Goal: Transaction & Acquisition: Subscribe to service/newsletter

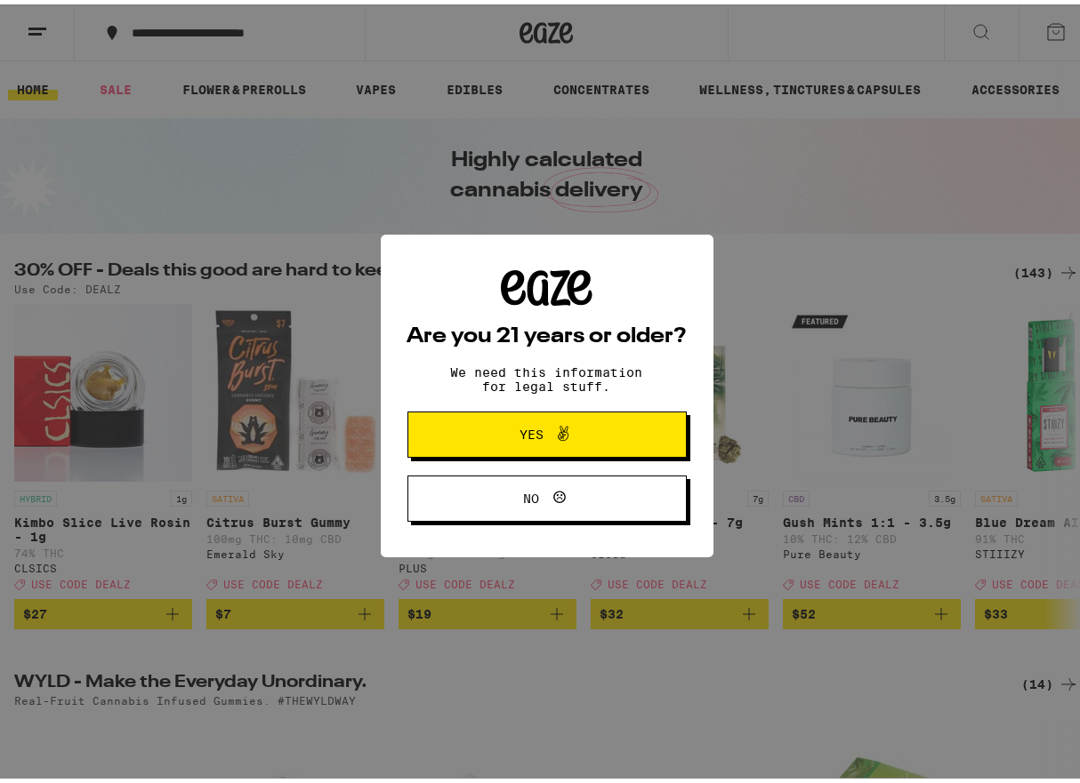
click at [526, 441] on span "Yes" at bounding box center [546, 430] width 135 height 23
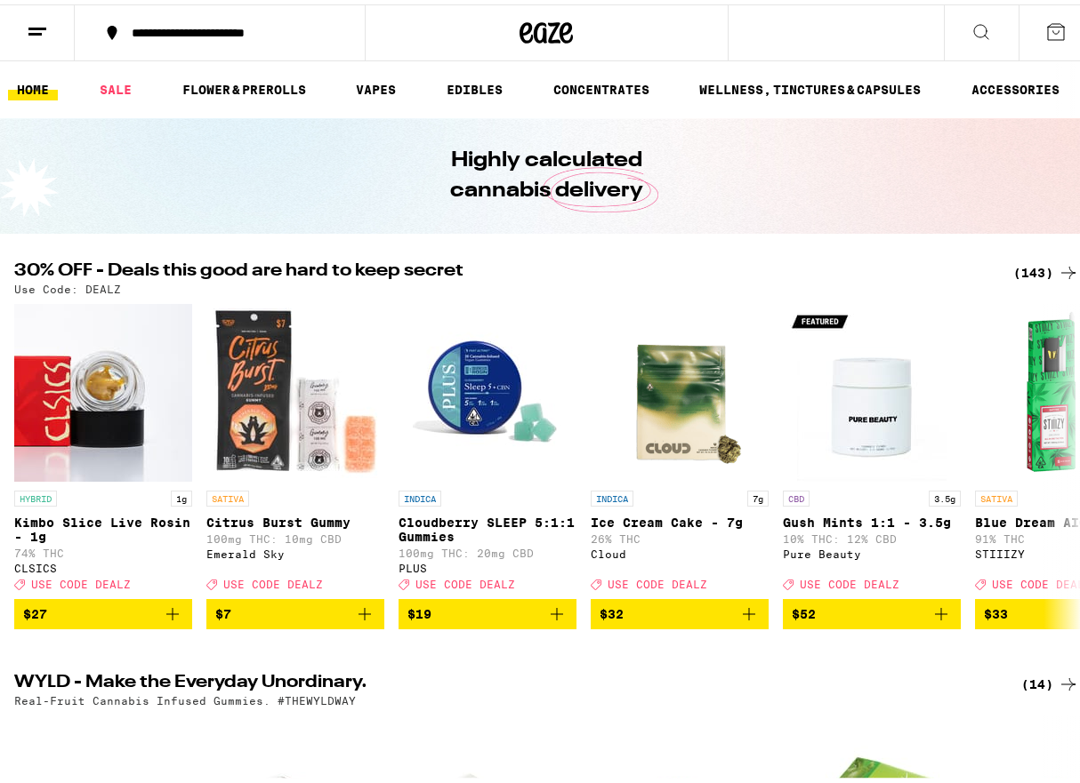
click at [163, 41] on button "**********" at bounding box center [220, 28] width 290 height 53
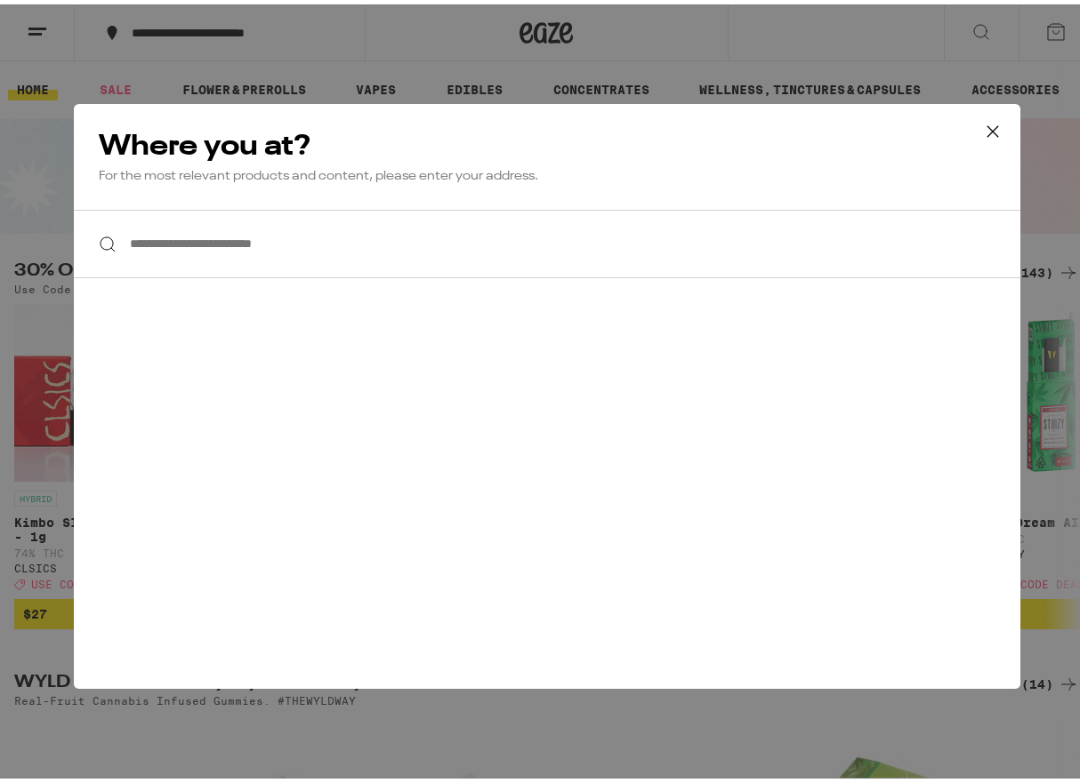
click at [177, 235] on input "**********" at bounding box center [547, 239] width 946 height 68
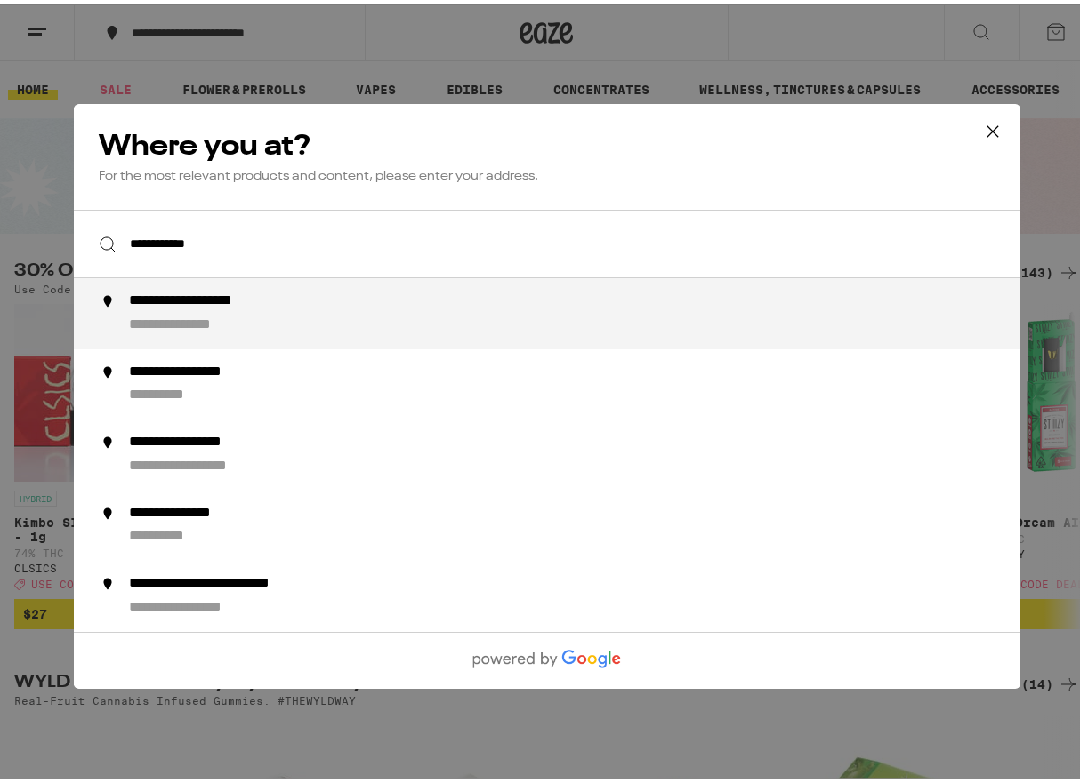
click at [194, 314] on div "**********" at bounding box center [581, 309] width 907 height 43
type input "**********"
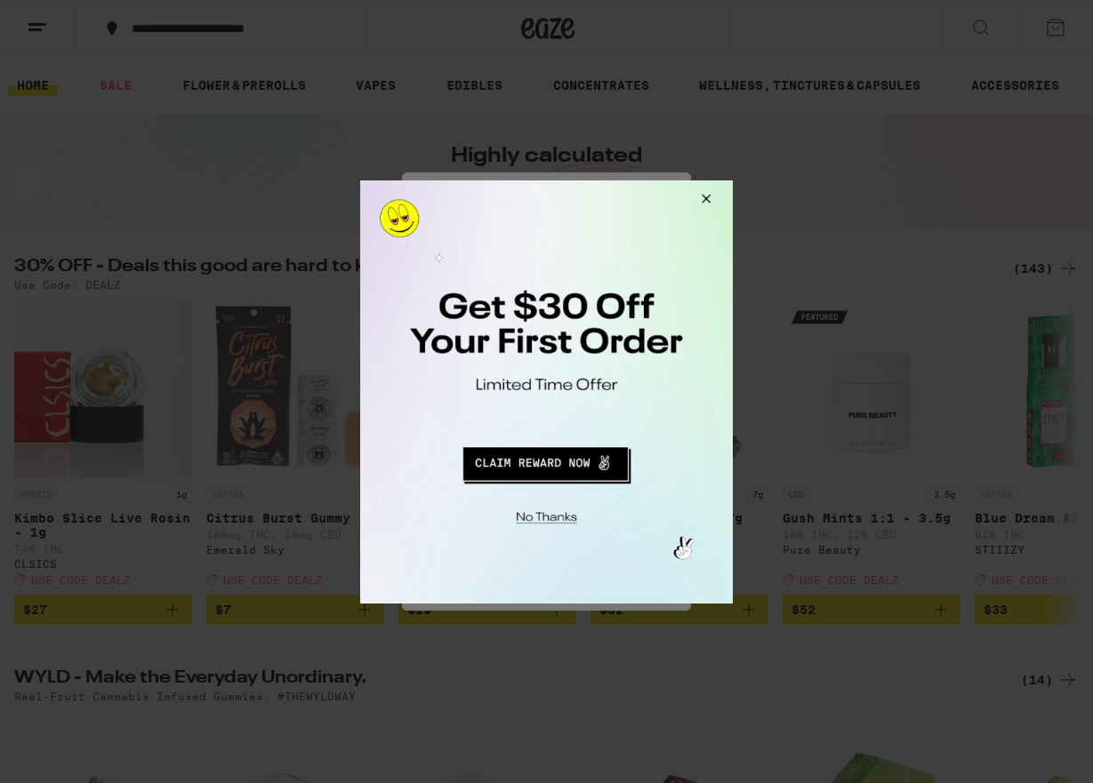
click at [559, 464] on button "Redirect to URL" at bounding box center [544, 460] width 309 height 43
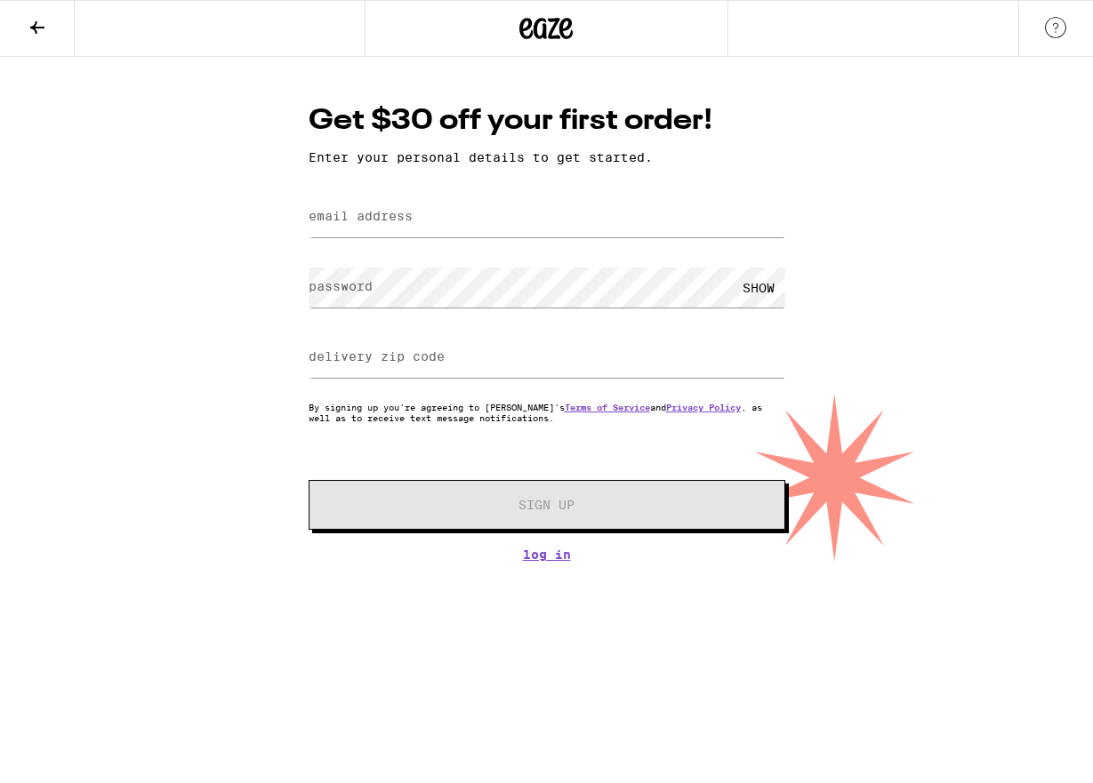
click at [365, 223] on label "email address" at bounding box center [361, 216] width 104 height 14
type input "Tplunkett@plunkettclan.com"
type input "34608"
click at [348, 293] on label "password" at bounding box center [341, 286] width 64 height 14
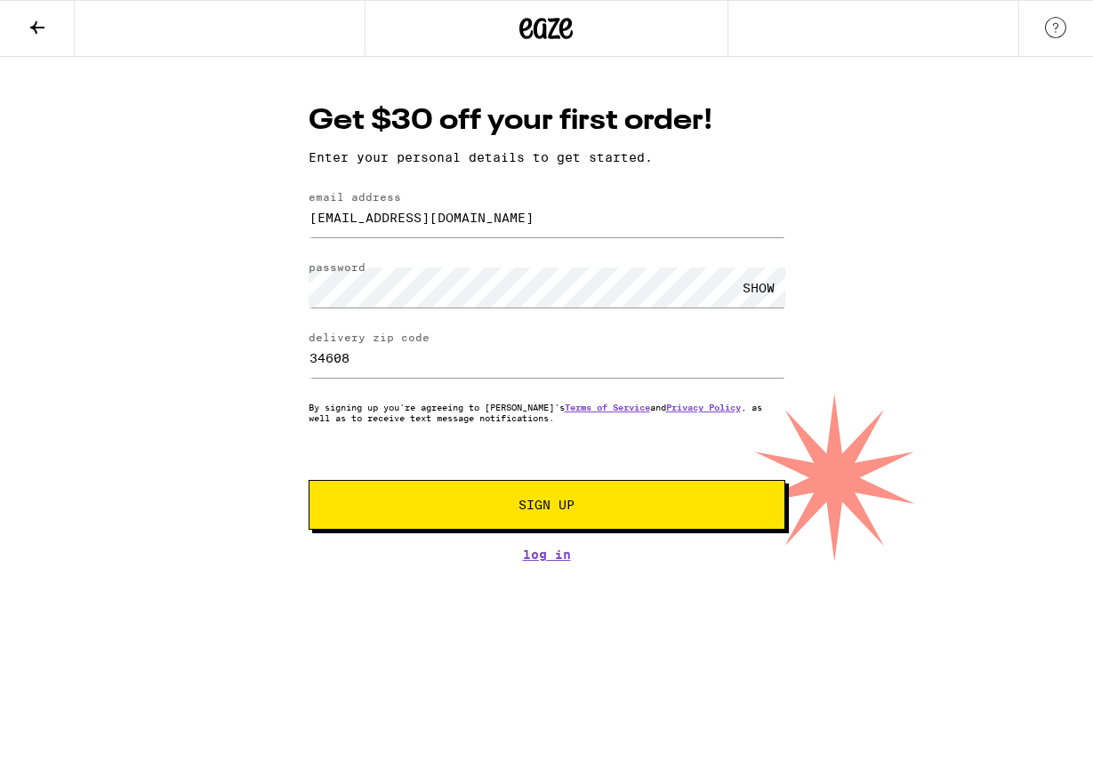
click at [550, 511] on span "Sign Up" at bounding box center [546, 505] width 56 height 12
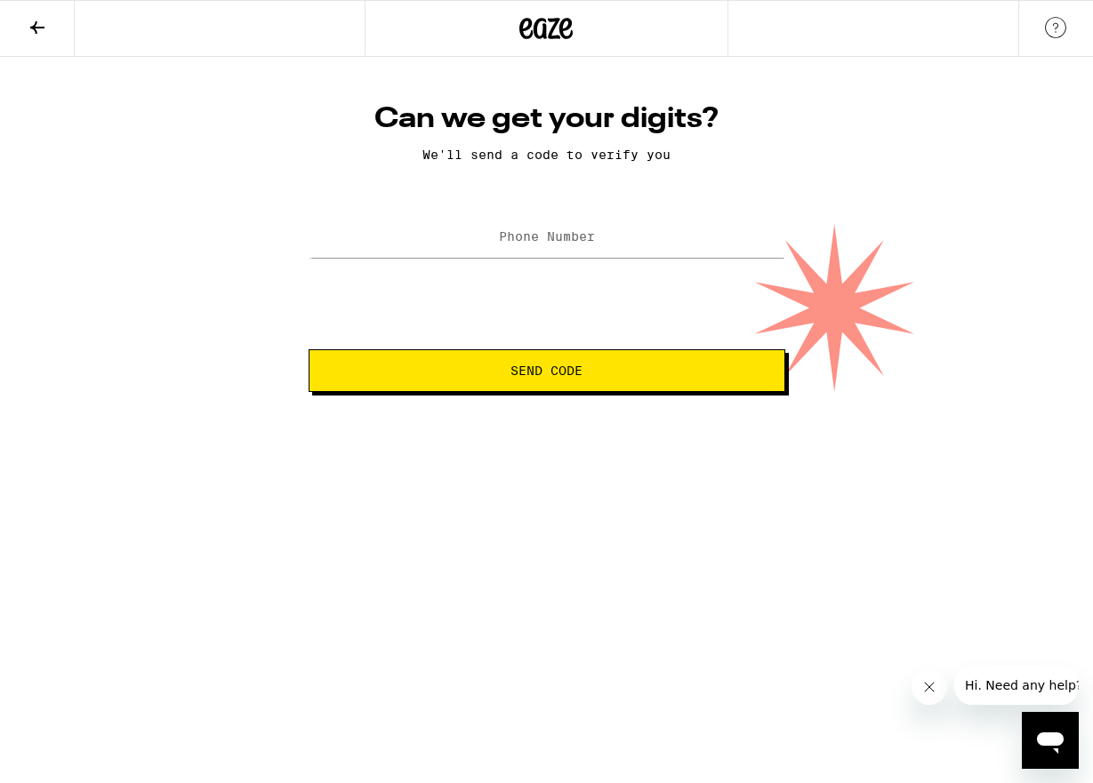
click at [535, 239] on label "Phone Number" at bounding box center [547, 236] width 96 height 14
click at [542, 377] on button "Send Code" at bounding box center [547, 370] width 477 height 43
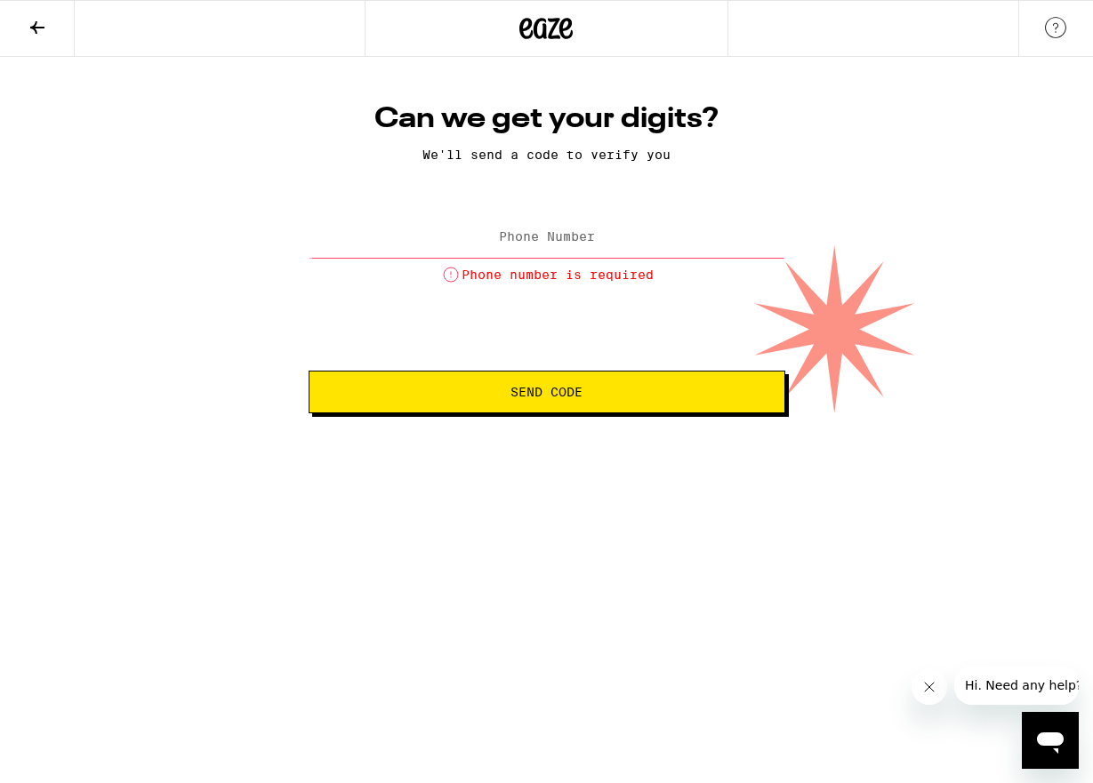
click at [537, 236] on label "Phone Number" at bounding box center [547, 236] width 96 height 14
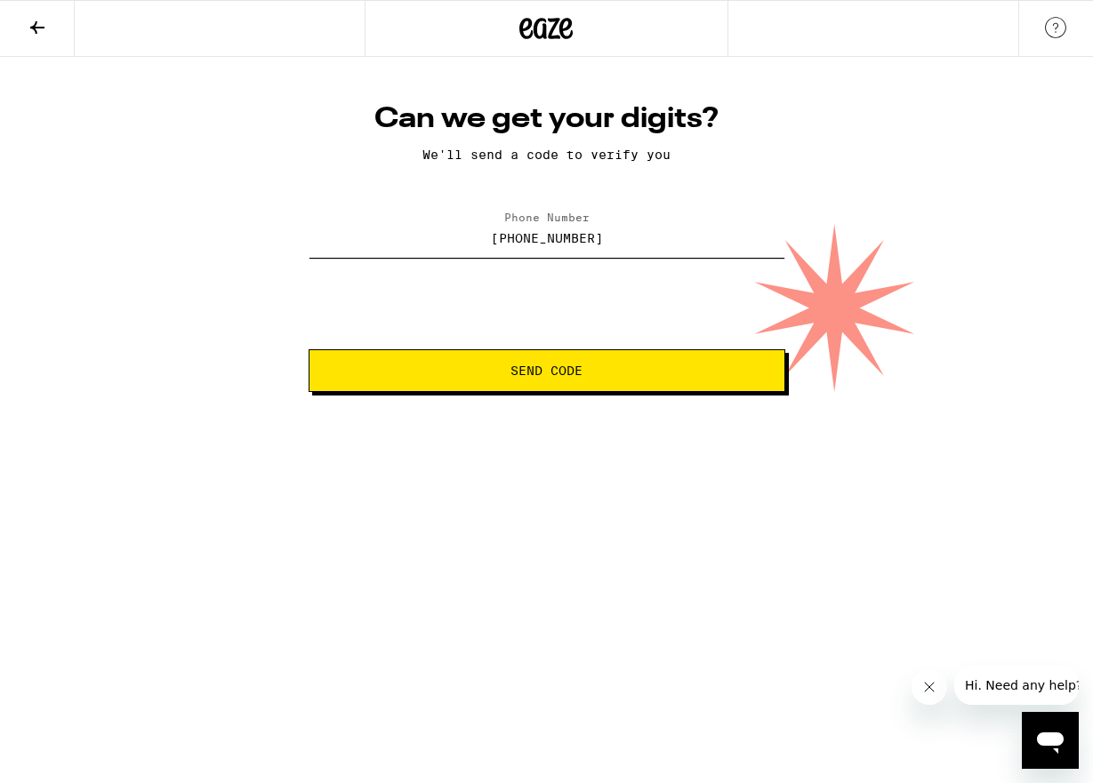
type input "(352) 346-8839"
click at [309, 349] on button "Send Code" at bounding box center [547, 370] width 477 height 43
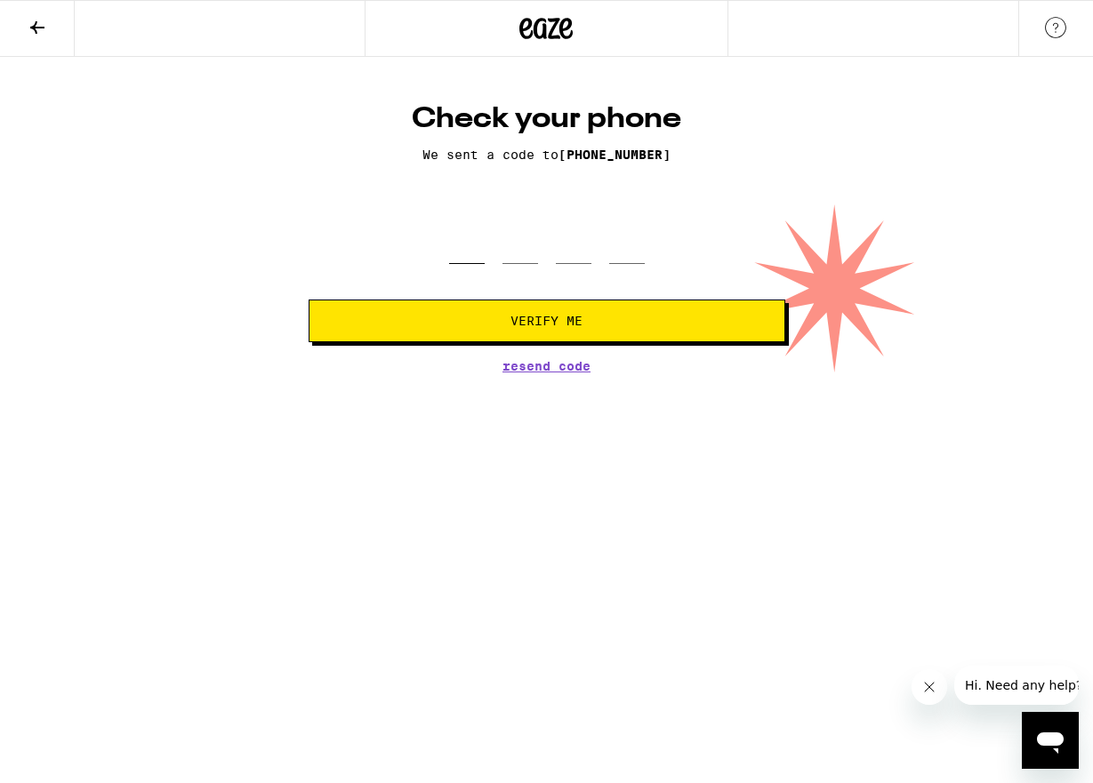
click at [461, 252] on input "tel" at bounding box center [467, 238] width 36 height 52
type input "7"
type input "5"
type input "1"
type input "8"
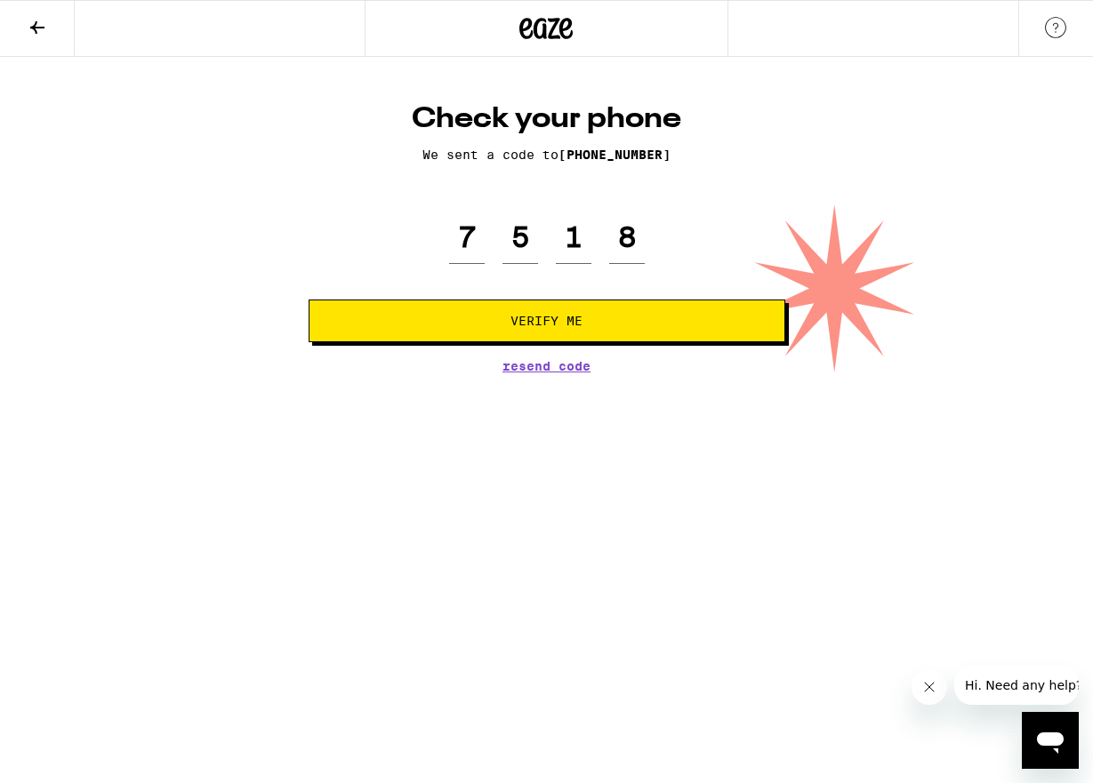
click at [548, 324] on span "Verify Me" at bounding box center [546, 321] width 72 height 12
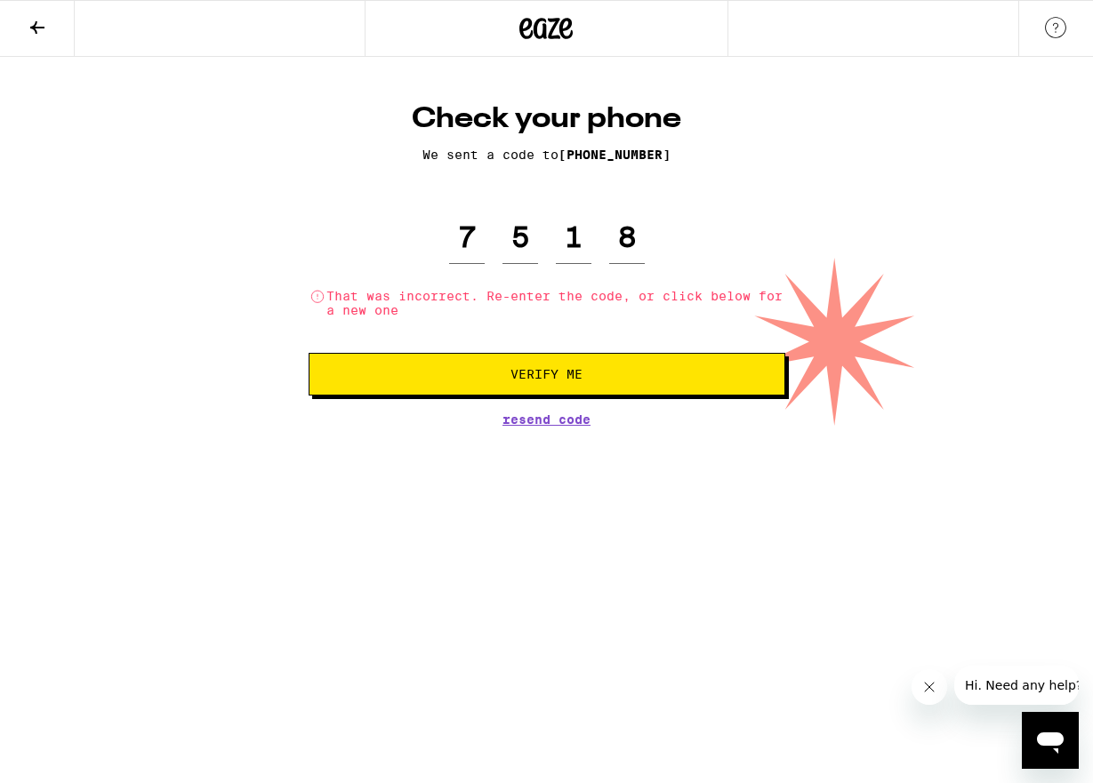
click at [548, 375] on span "Verify Me" at bounding box center [546, 374] width 72 height 12
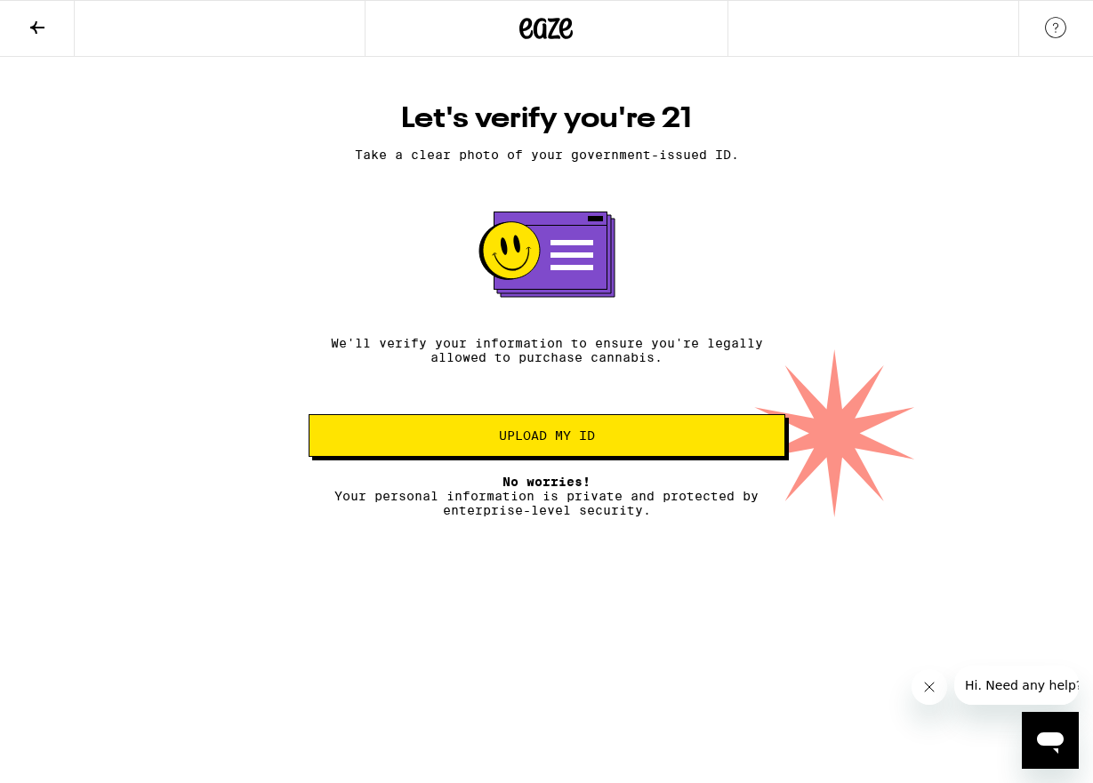
click at [43, 30] on icon at bounding box center [37, 27] width 21 height 21
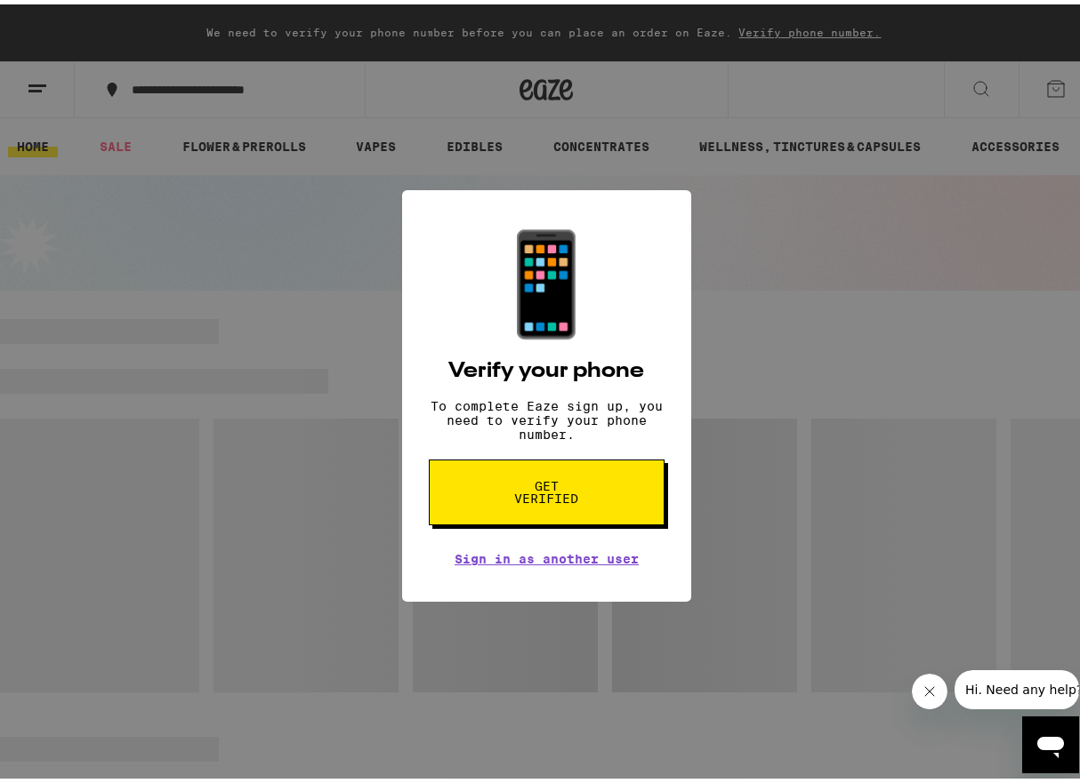
drag, startPoint x: 756, startPoint y: 266, endPoint x: 701, endPoint y: 102, distance: 172.7
click at [756, 264] on div "📱 Verify your phone To complete Eaze sign up, you need to verify your phone num…" at bounding box center [546, 391] width 1093 height 783
